Goal: Find specific page/section: Find specific page/section

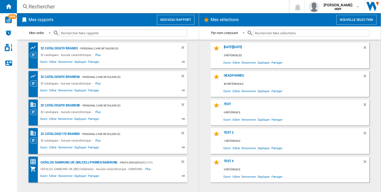
click at [164, 3] on div "Rechercher" at bounding box center [152, 6] width 246 height 7
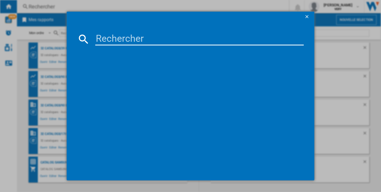
click at [135, 33] on input at bounding box center [199, 39] width 208 height 13
type input "15.60 rowenta"
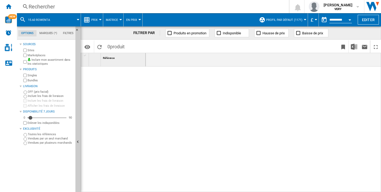
click at [153, 7] on div "Rechercher" at bounding box center [152, 6] width 246 height 7
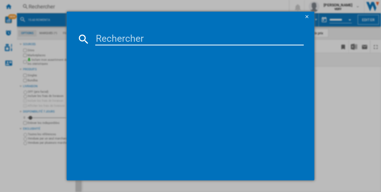
click at [132, 40] on input at bounding box center [199, 39] width 208 height 13
paste input "ROWENTA XFORCE"
type input "ROWENTA XFORCE"
